Goal: Task Accomplishment & Management: Manage account settings

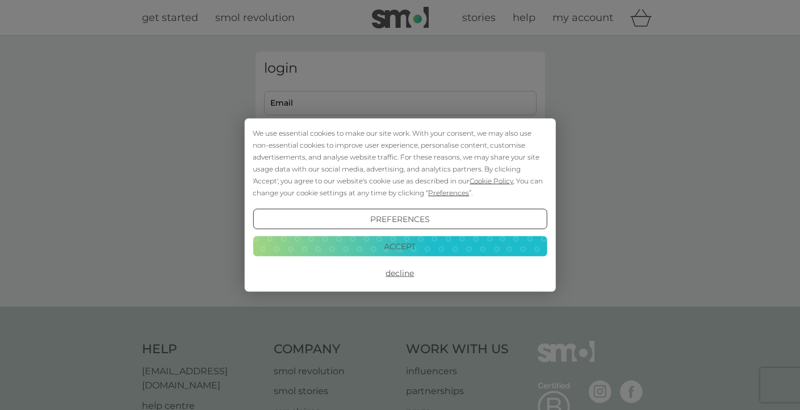
click at [451, 249] on button "Accept" at bounding box center [400, 246] width 294 height 20
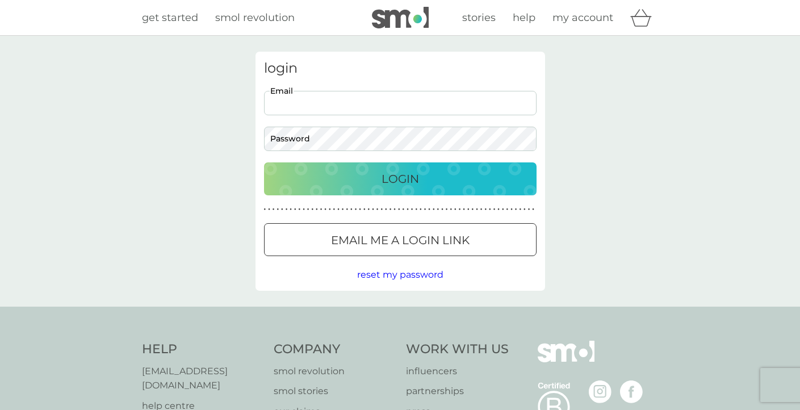
click at [392, 102] on input "Email" at bounding box center [400, 103] width 272 height 24
type input "nickdemrt@yahoo.co.uk"
click at [400, 178] on button "Login" at bounding box center [400, 178] width 272 height 33
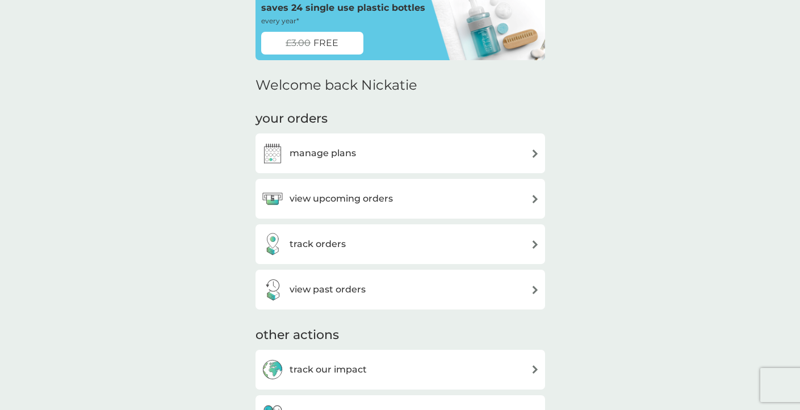
scroll to position [73, 0]
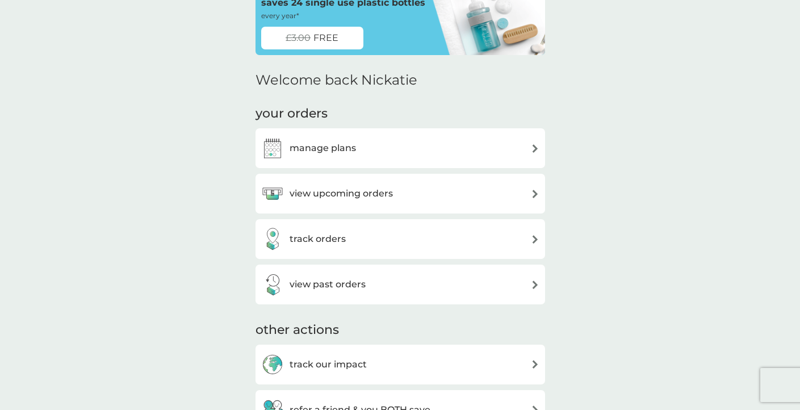
click at [354, 152] on h3 "manage plans" at bounding box center [322, 148] width 66 height 15
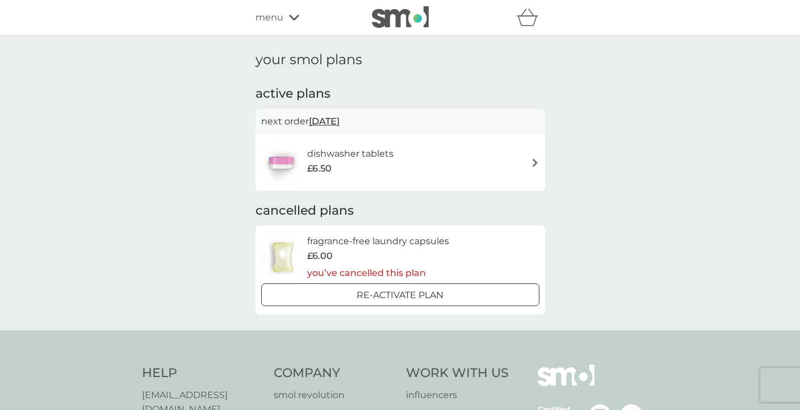
click at [339, 119] on span "[DATE]" at bounding box center [324, 121] width 31 height 22
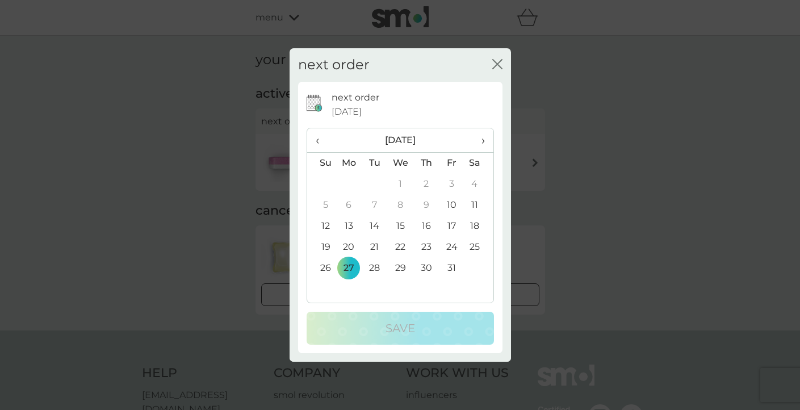
click at [484, 139] on span "›" at bounding box center [478, 140] width 11 height 24
click at [351, 246] on td "22" at bounding box center [349, 247] width 26 height 21
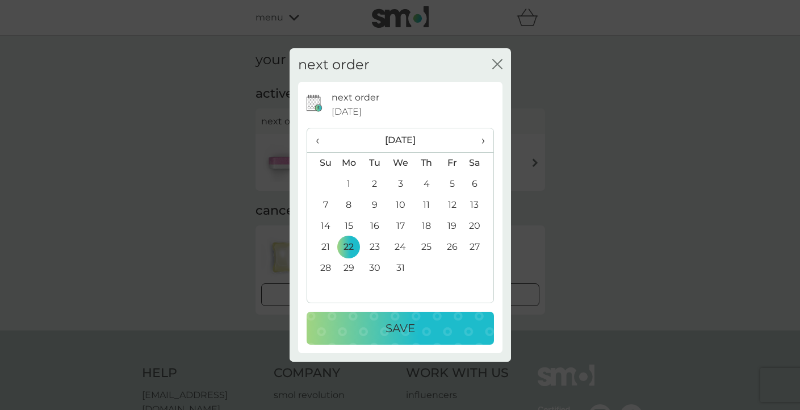
click at [344, 336] on div "Save" at bounding box center [400, 328] width 165 height 18
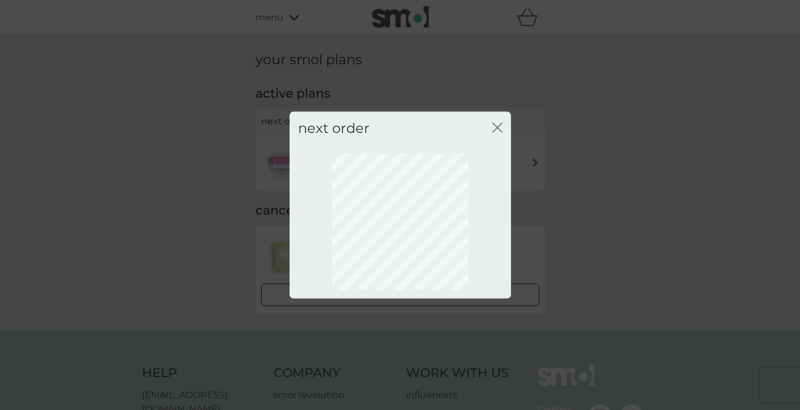
click at [494, 129] on icon "close" at bounding box center [497, 128] width 10 height 10
click at [496, 125] on icon "close" at bounding box center [497, 128] width 10 height 10
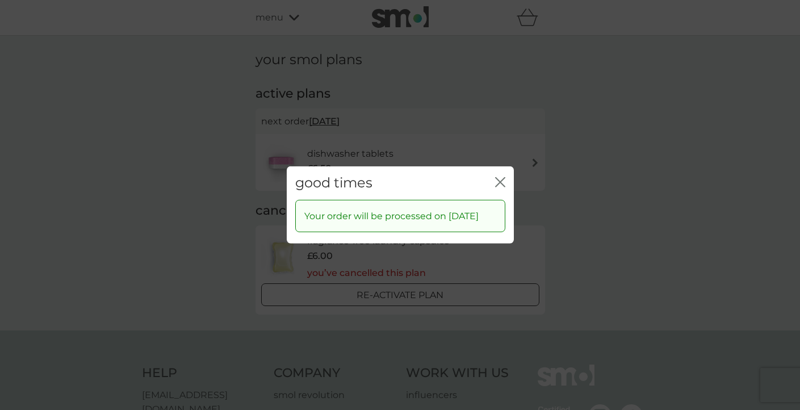
click at [498, 177] on icon "close" at bounding box center [500, 182] width 10 height 10
